Goal: Navigation & Orientation: Find specific page/section

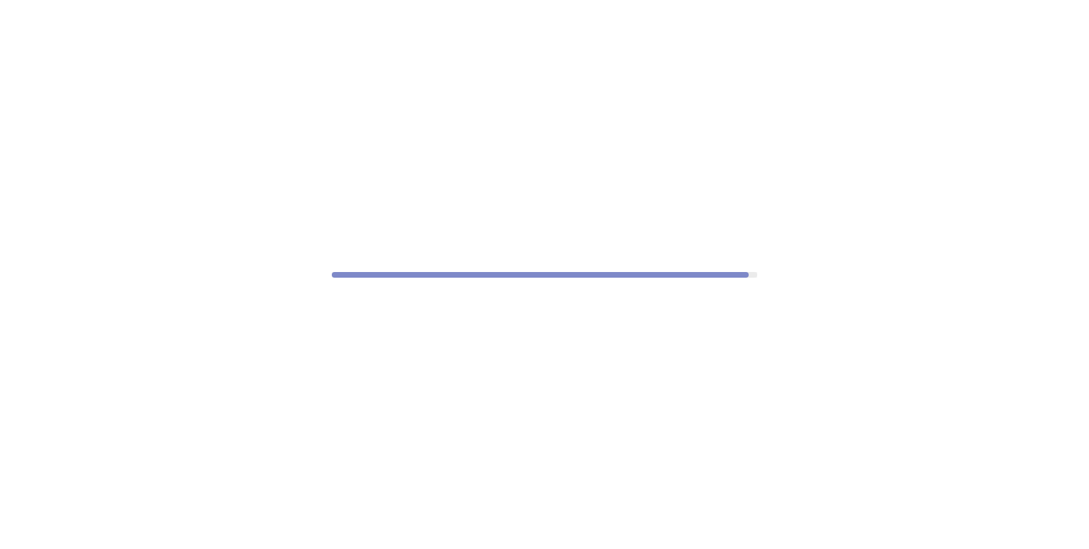
click at [524, 450] on div at bounding box center [544, 274] width 1089 height 549
